Goal: Find specific page/section: Find specific page/section

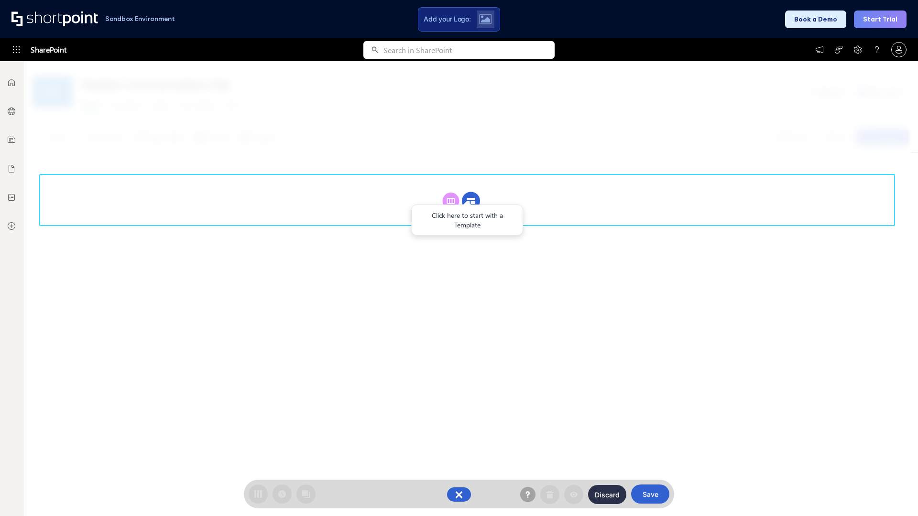
click at [471, 201] on circle at bounding box center [471, 201] width 18 height 18
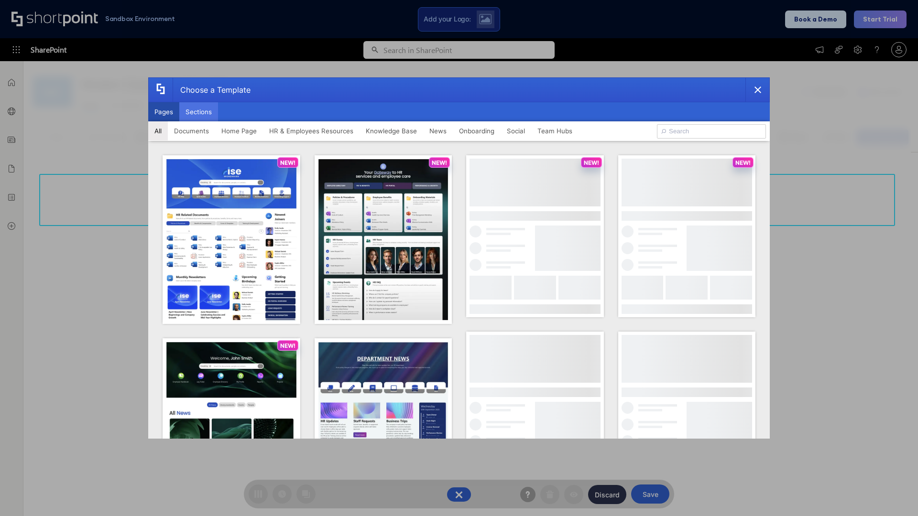
click at [198, 112] on button "Sections" at bounding box center [198, 111] width 39 height 19
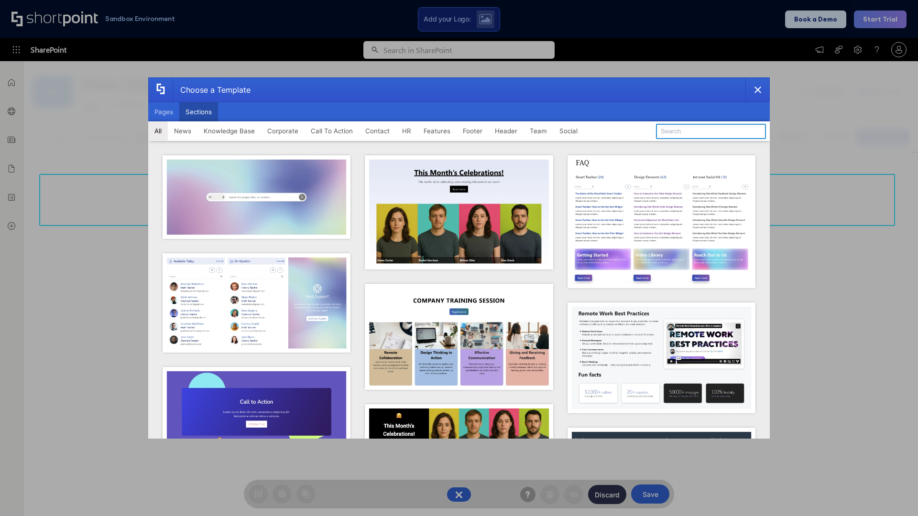
type input "Quick Links"
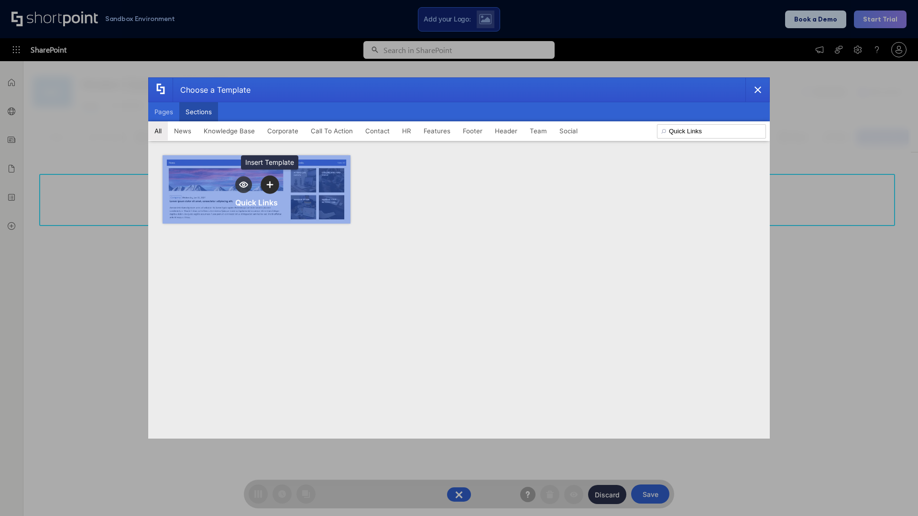
click at [270, 185] on icon "template selector" at bounding box center [269, 184] width 7 height 7
